Goal: Check status: Check status

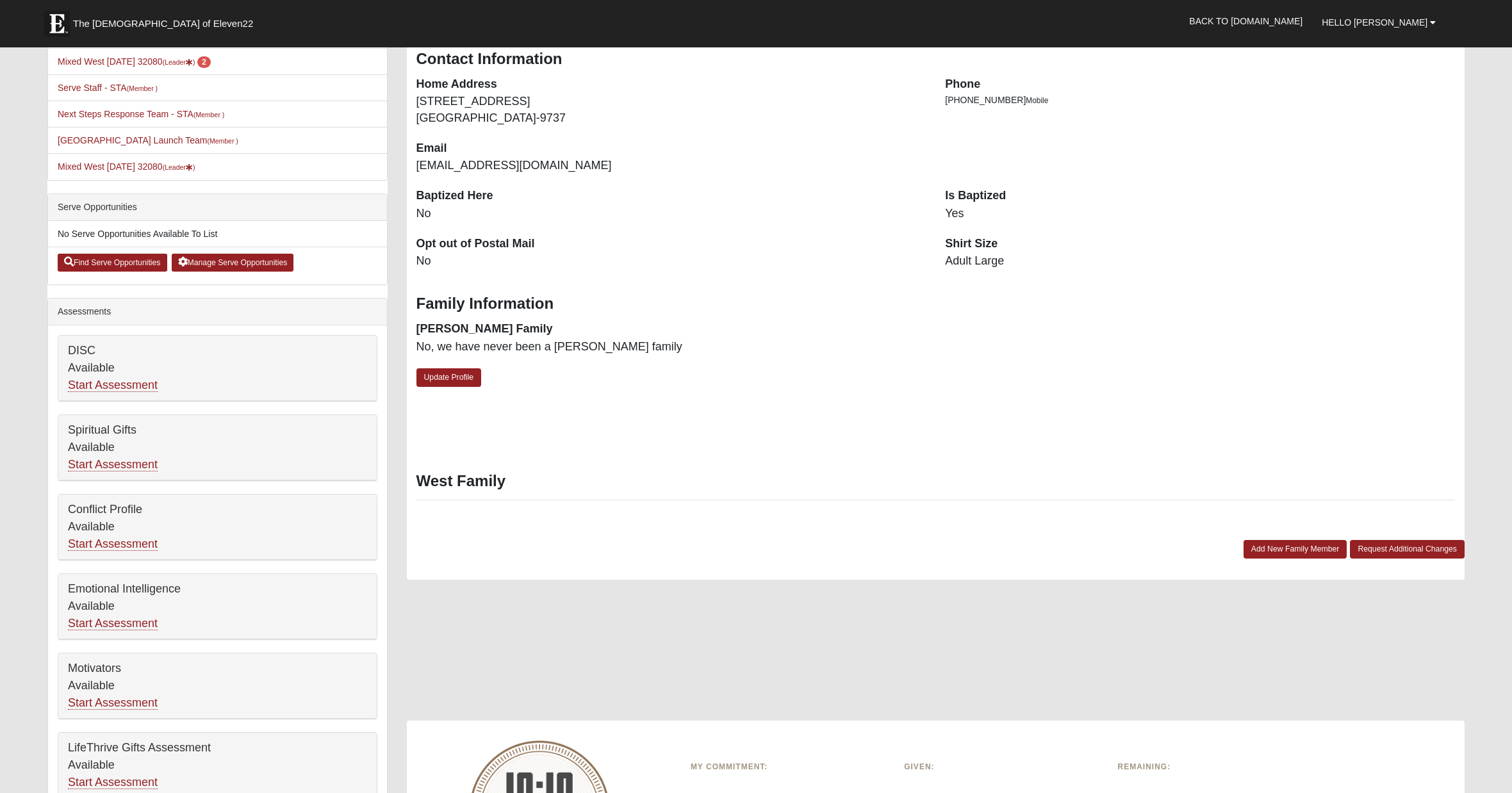
scroll to position [280, 0]
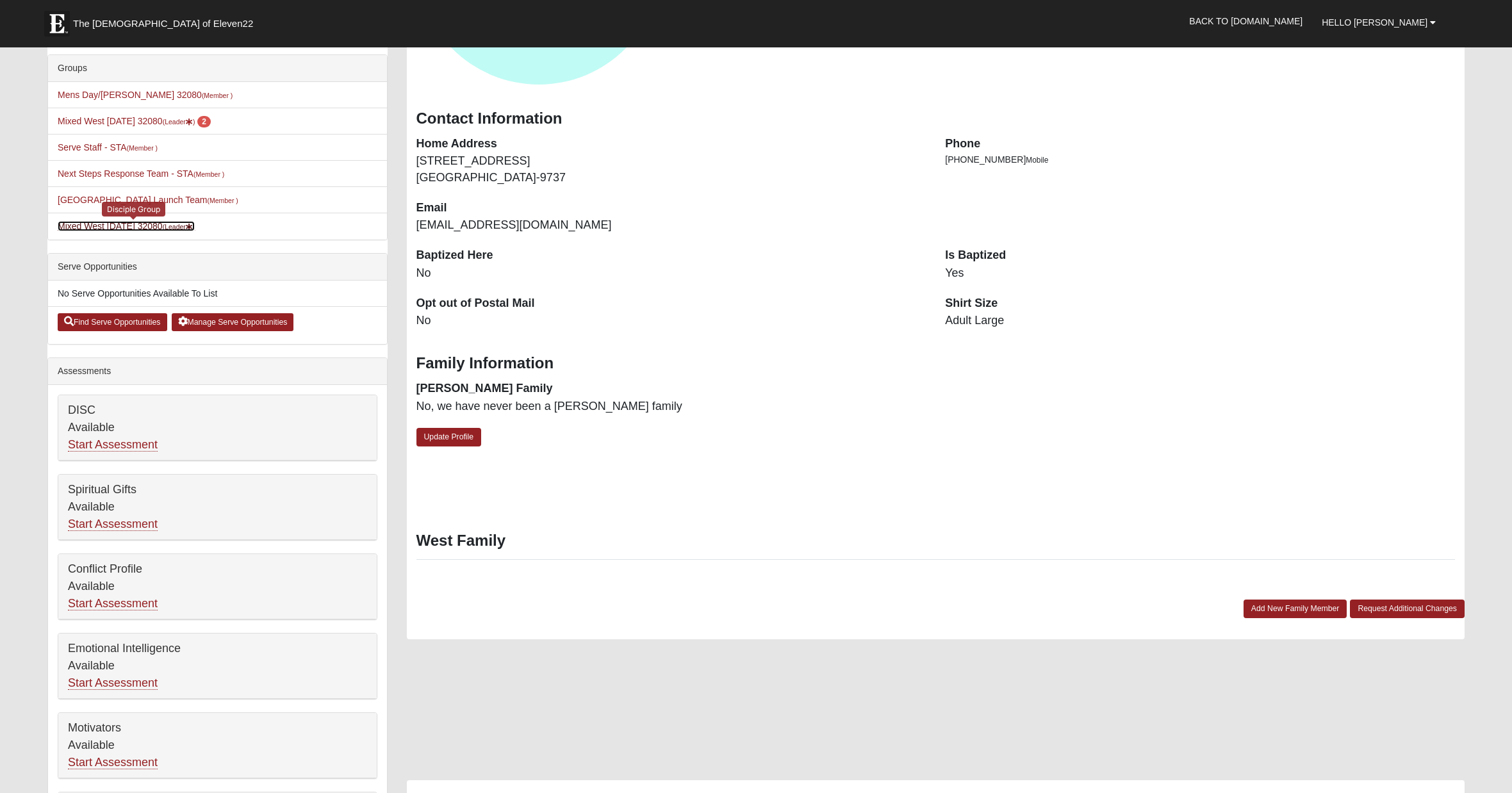
click at [105, 228] on link "Mixed West Tuesday 32080 (Leader )" at bounding box center [126, 226] width 137 height 10
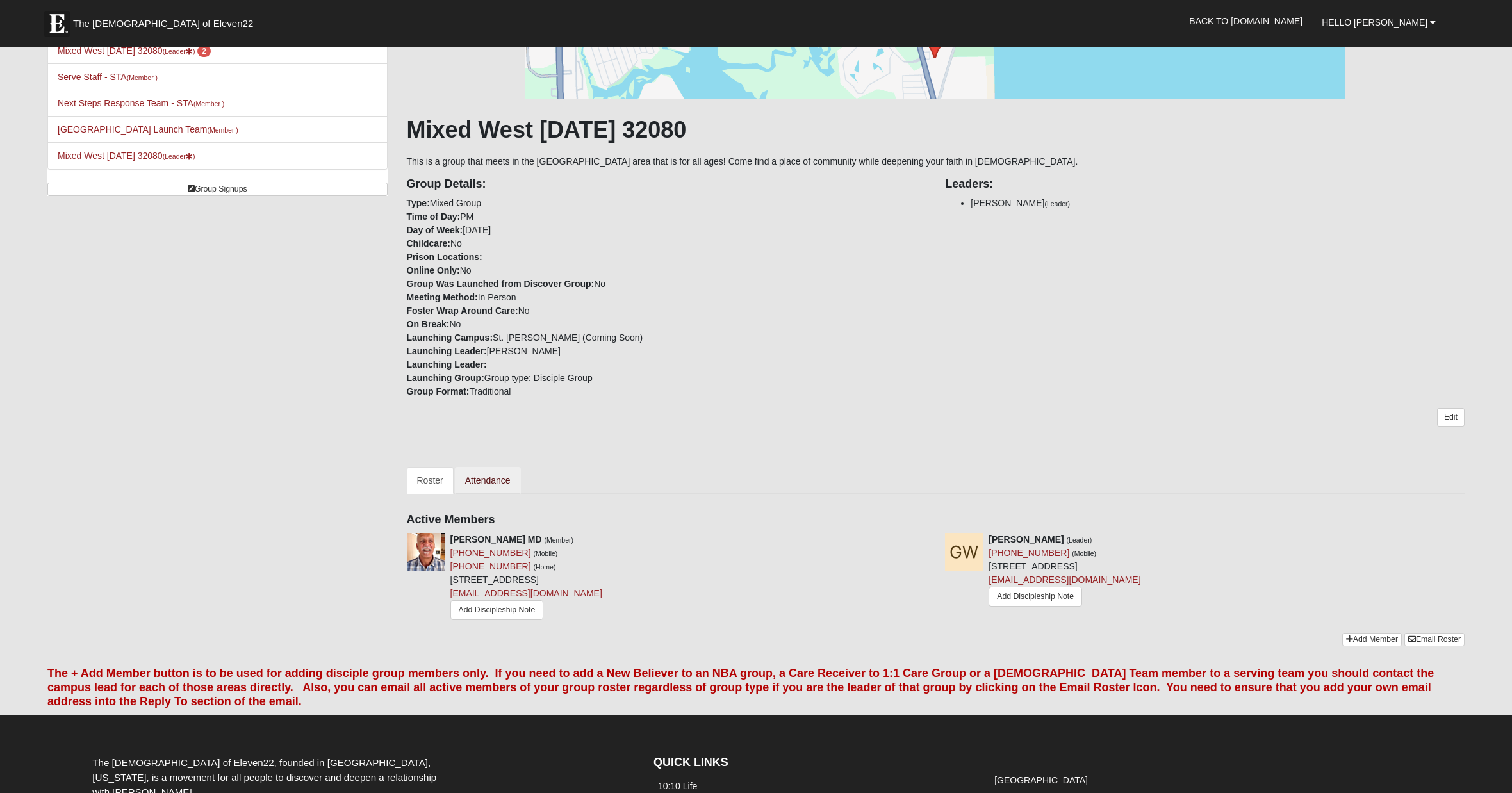
scroll to position [135, 0]
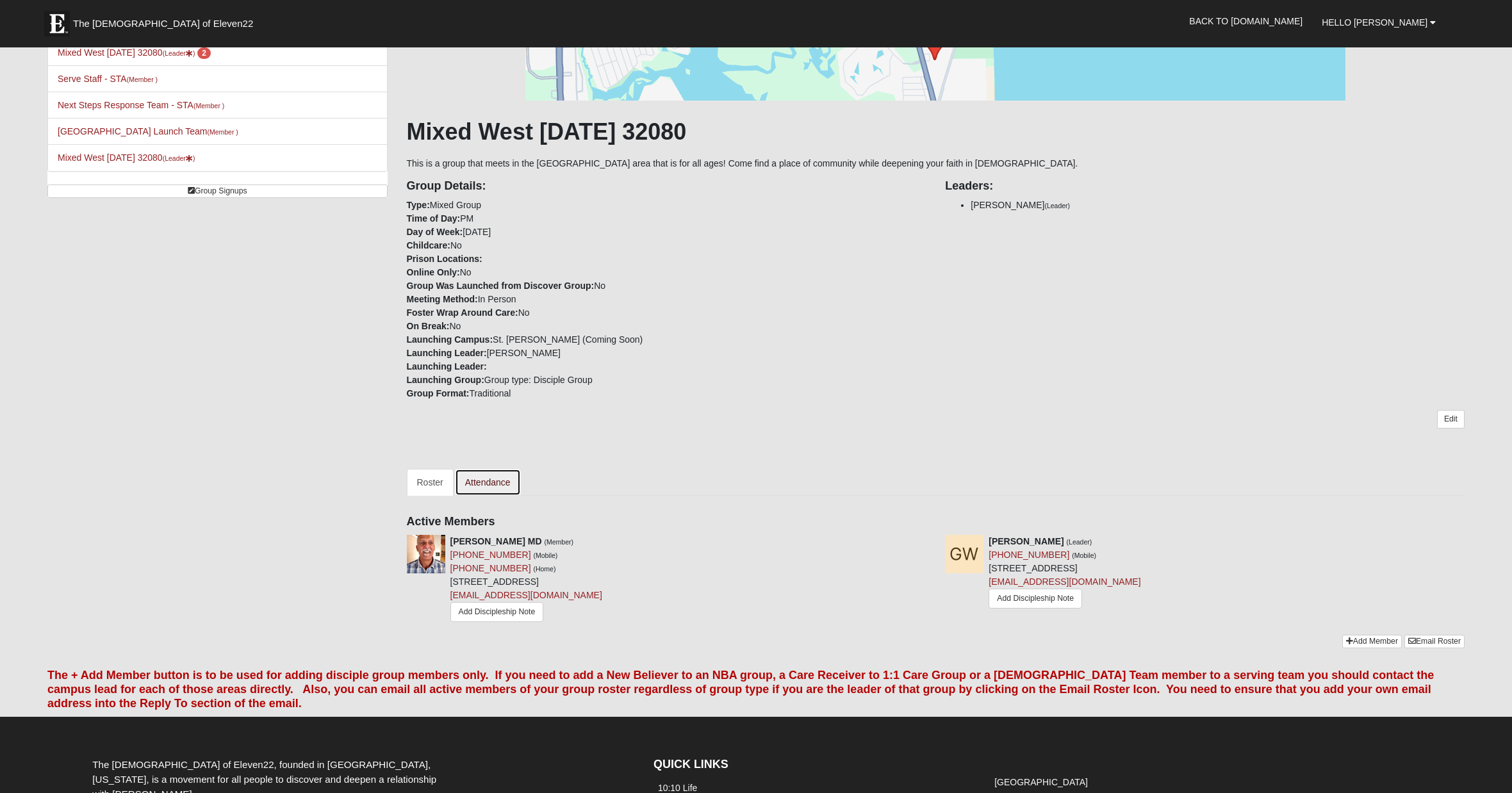
click at [487, 486] on link "Attendance" at bounding box center [488, 482] width 66 height 27
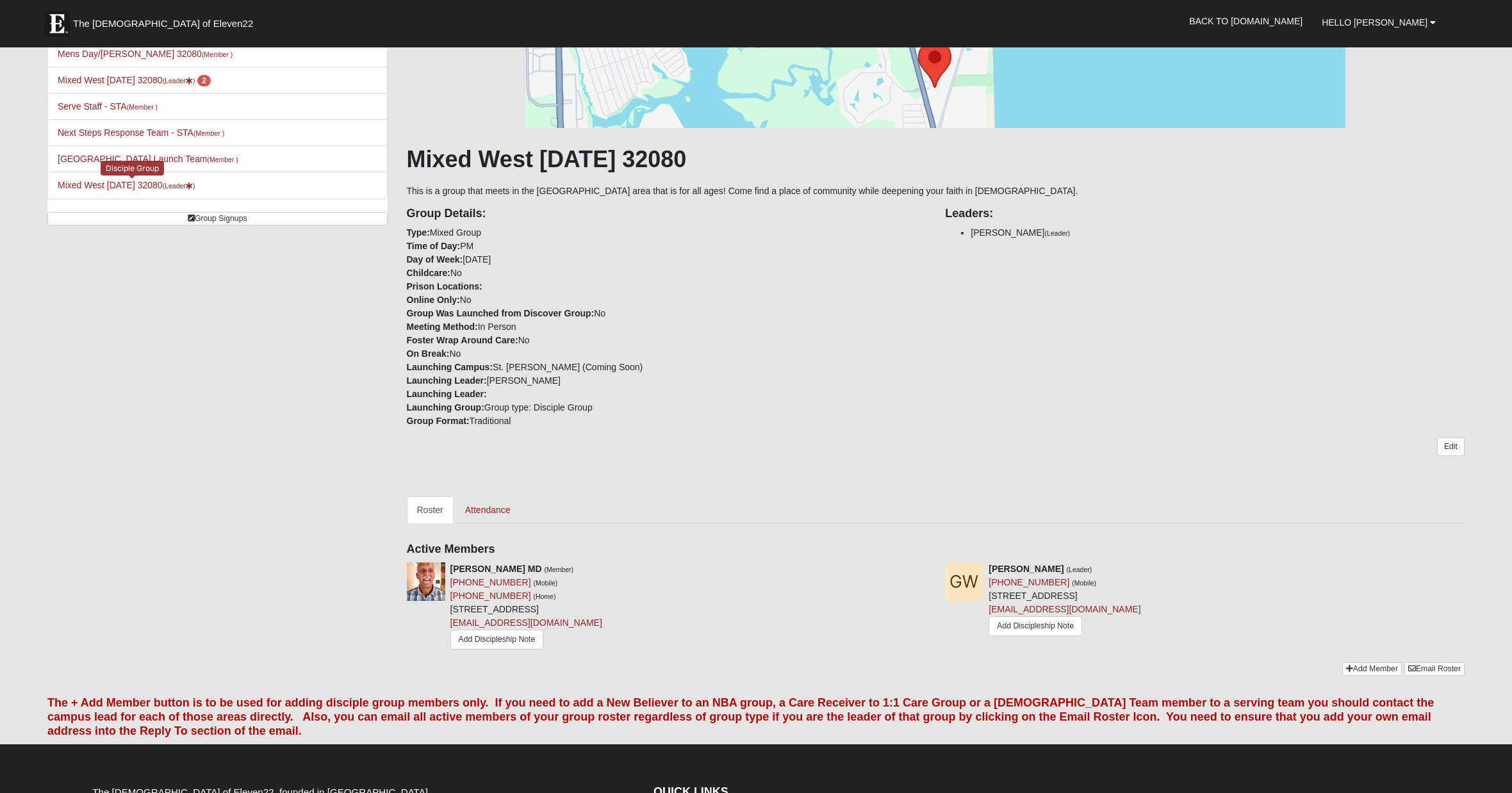
scroll to position [105, 0]
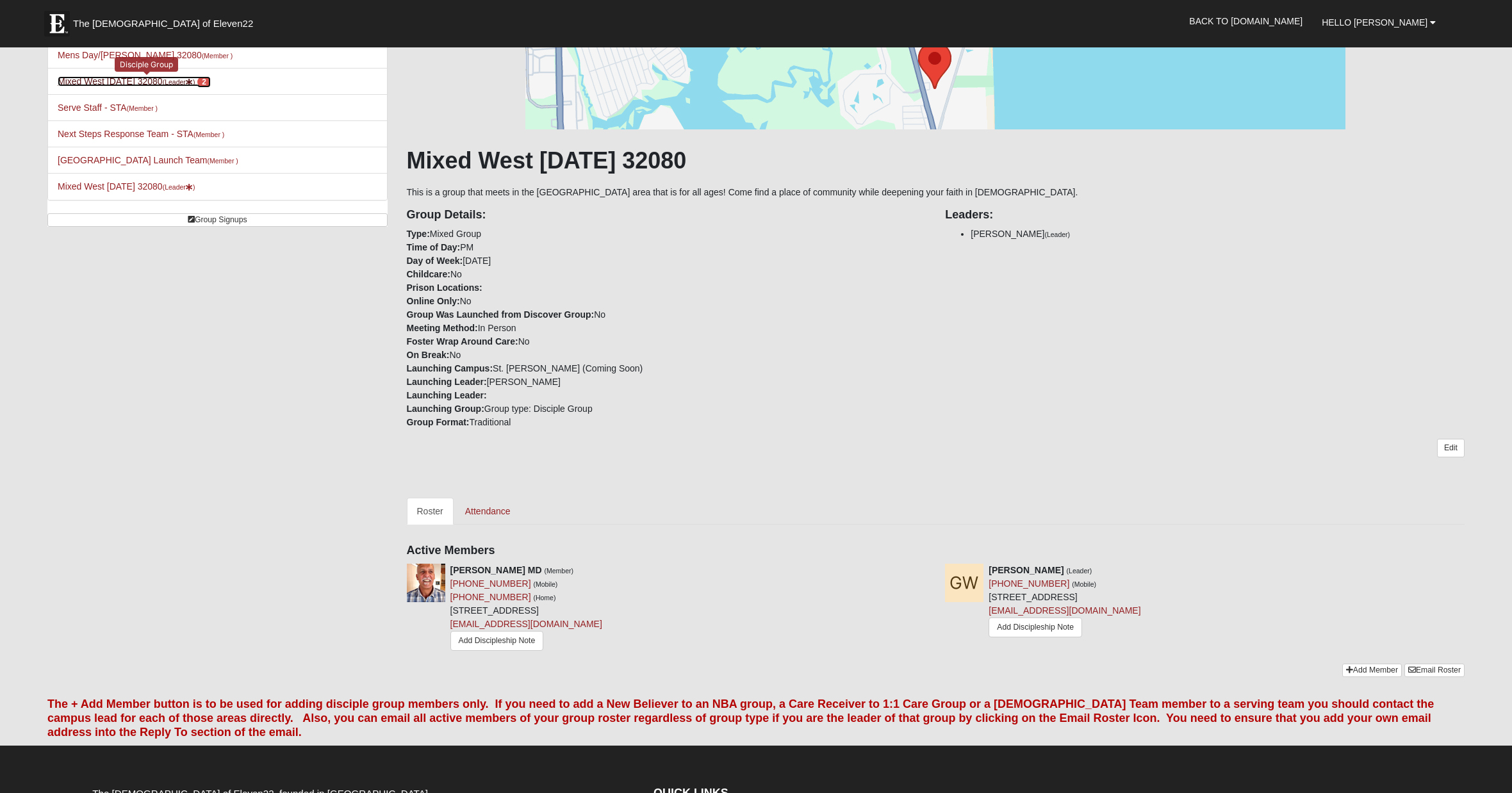
click at [108, 82] on link "Mixed West Wednesday 32080 (Leader ) 2" at bounding box center [134, 81] width 153 height 10
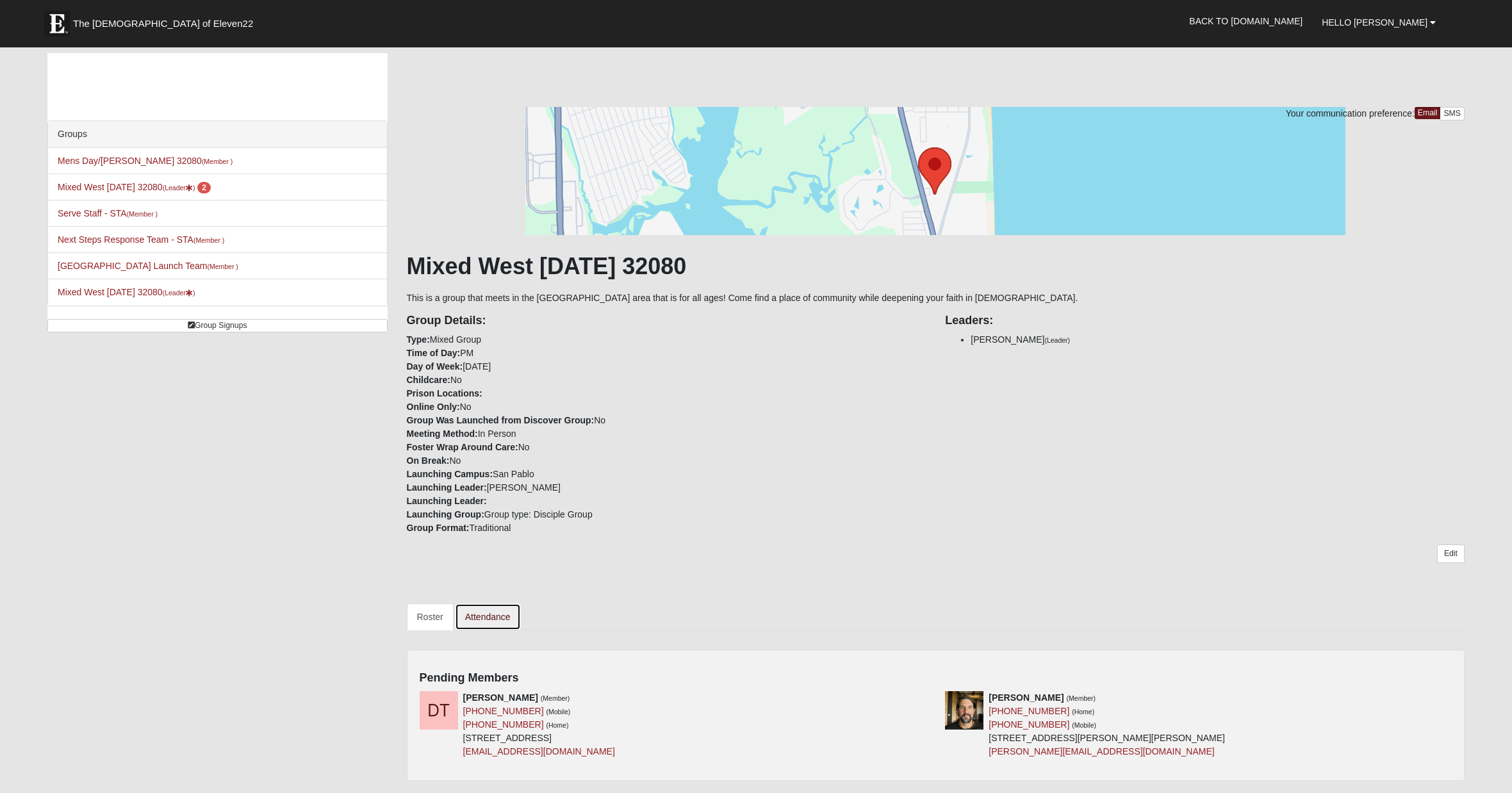
click at [494, 617] on link "Attendance" at bounding box center [488, 617] width 66 height 27
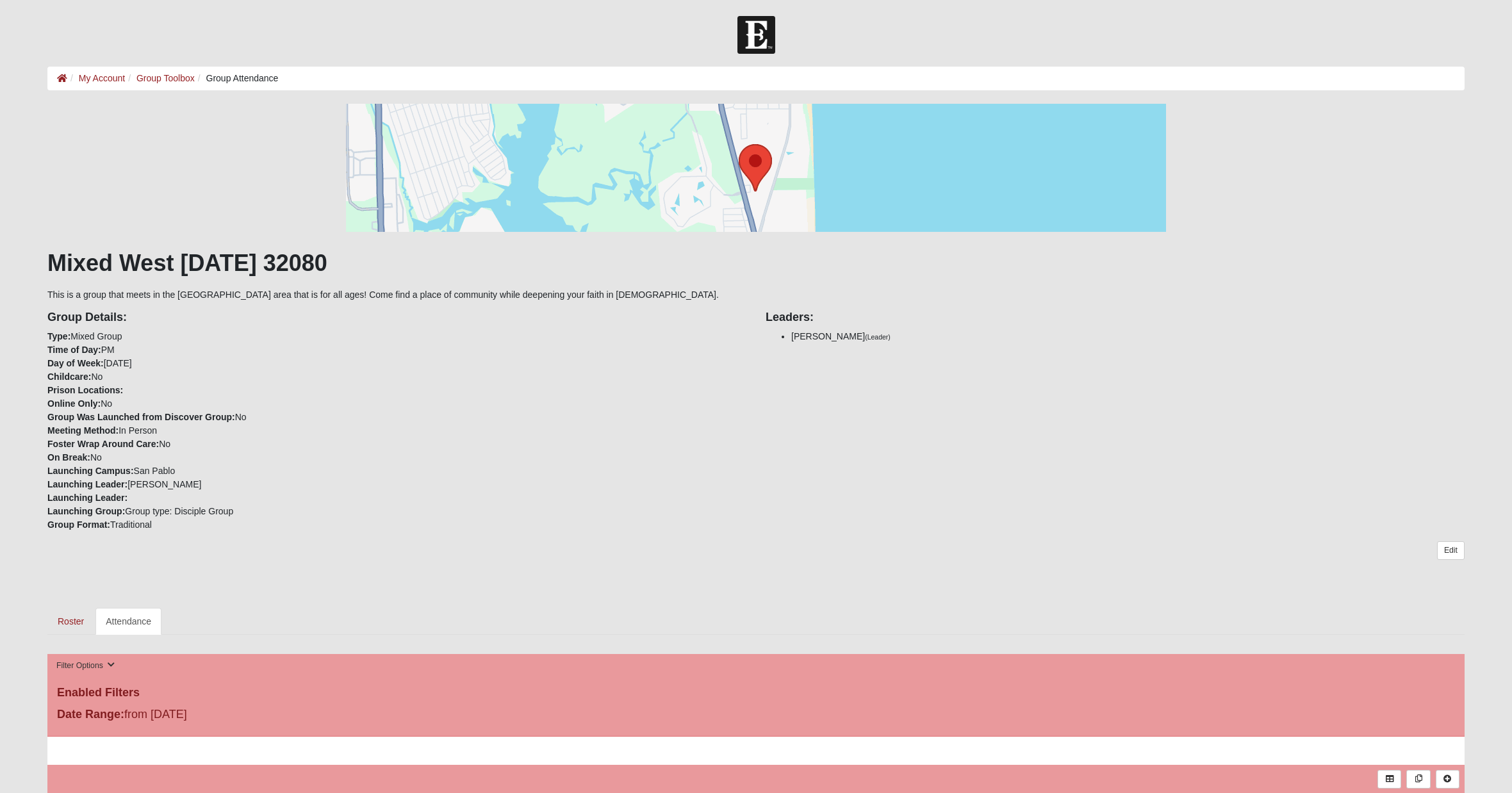
scroll to position [627, 0]
